Goal: Find specific page/section: Find specific page/section

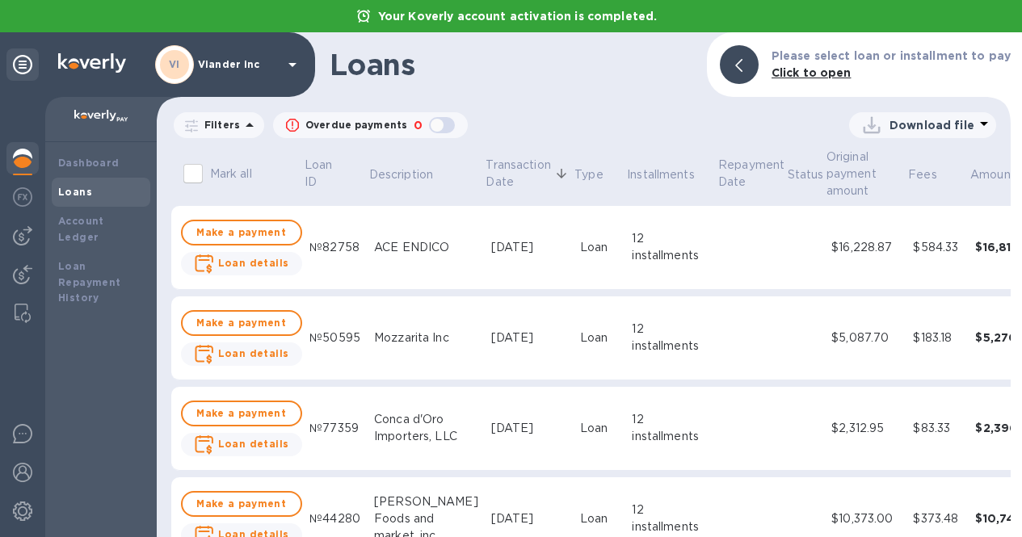
click at [269, 61] on div "VI Viander inc" at bounding box center [228, 64] width 147 height 39
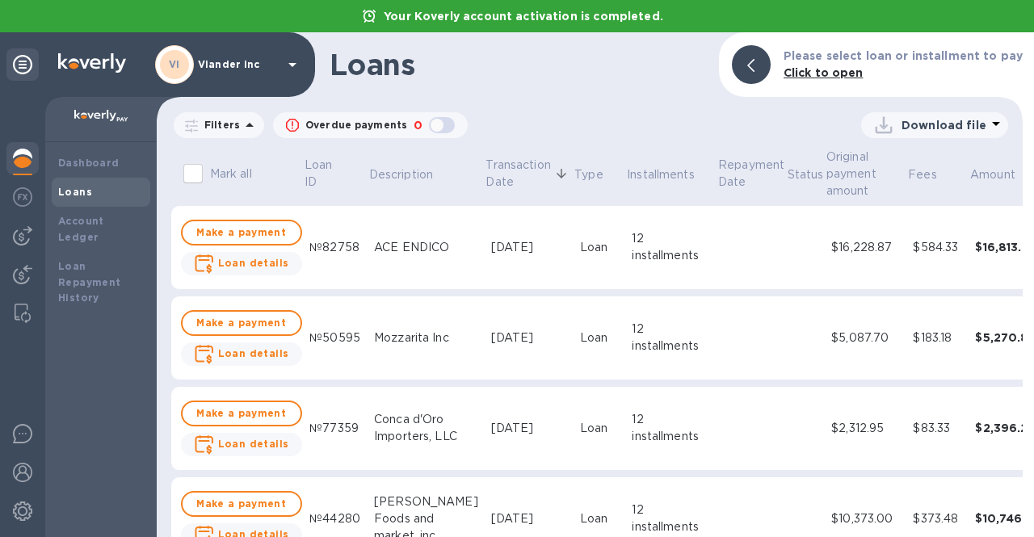
scroll to position [1858, 0]
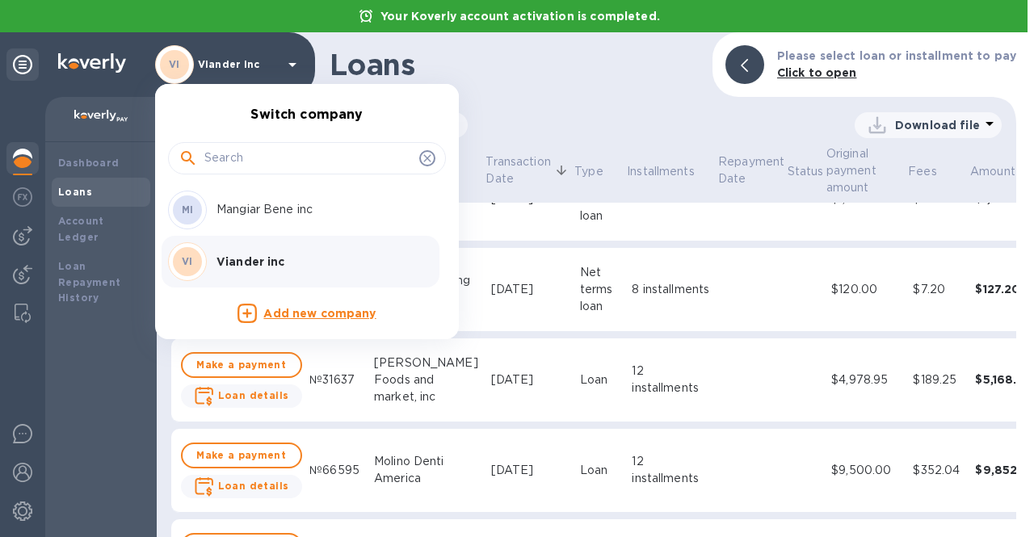
click at [229, 252] on div "VI Viander inc" at bounding box center [294, 261] width 252 height 39
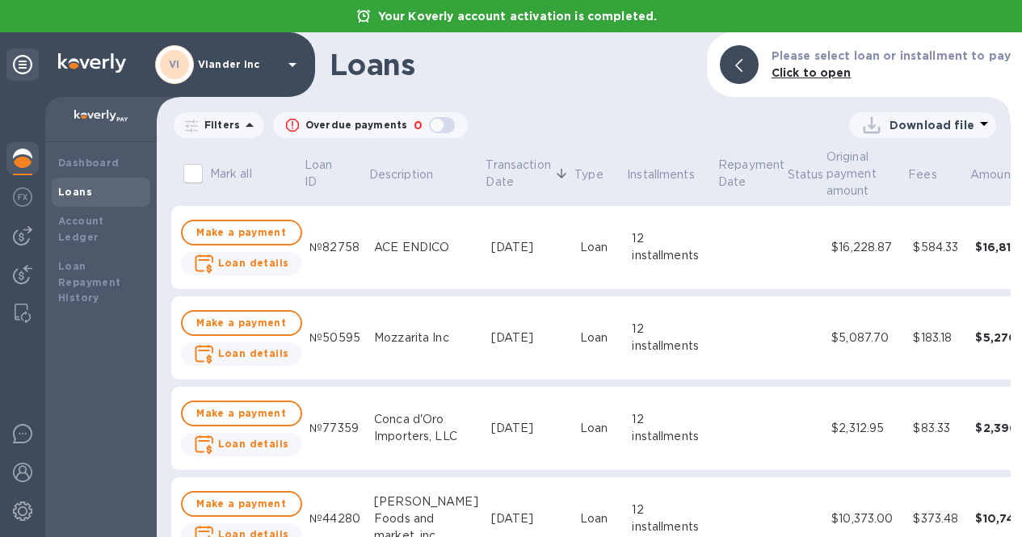
click at [23, 160] on img at bounding box center [22, 158] width 19 height 19
